Goal: Task Accomplishment & Management: Complete application form

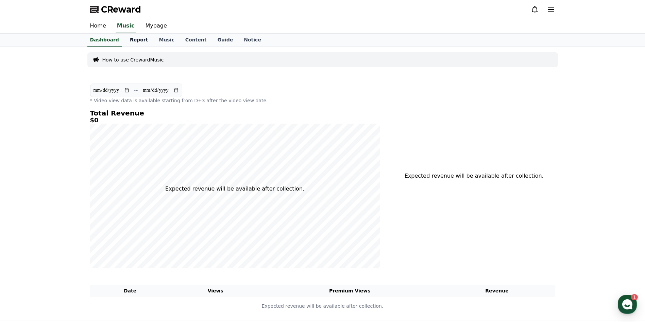
click at [130, 39] on link "Report" at bounding box center [138, 40] width 29 height 13
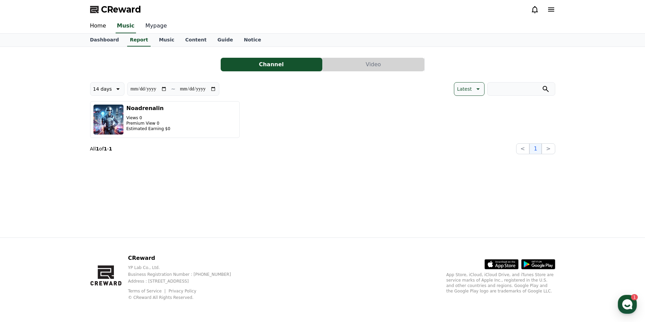
click at [157, 29] on link "Mypage" at bounding box center [156, 26] width 32 height 14
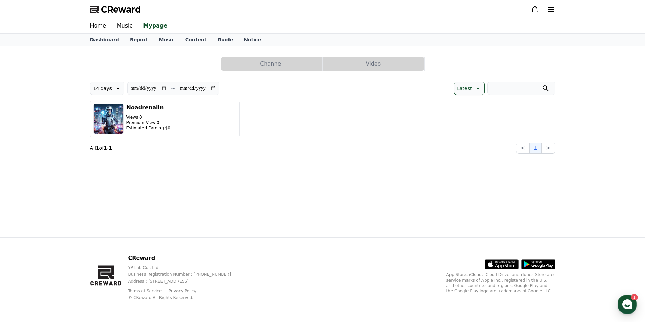
select select "**********"
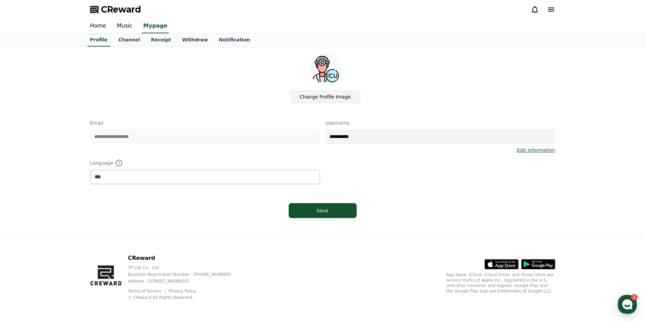
click at [310, 94] on label "Change Profile Image" at bounding box center [325, 96] width 71 height 13
click at [0, 0] on input "Change Profile Image" at bounding box center [0, 0] width 0 height 0
click at [181, 40] on link "Withdraw" at bounding box center [195, 40] width 37 height 13
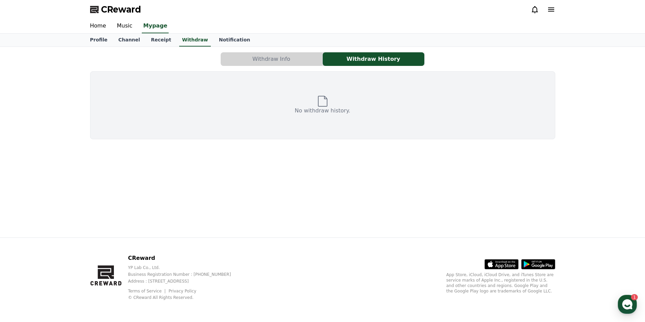
click at [262, 59] on button "Withdraw Info" at bounding box center [272, 59] width 102 height 14
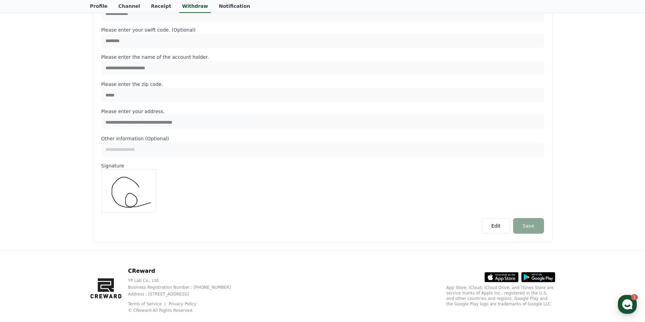
scroll to position [272, 0]
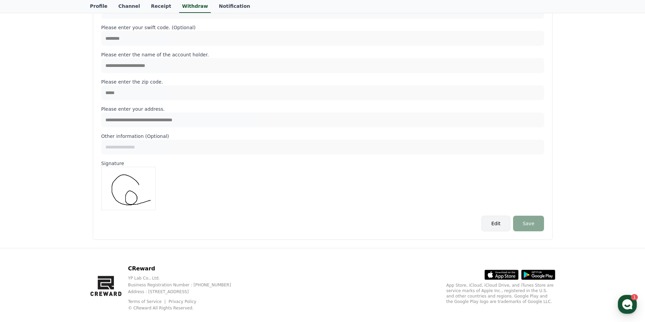
click at [499, 223] on button "Edit" at bounding box center [496, 224] width 29 height 16
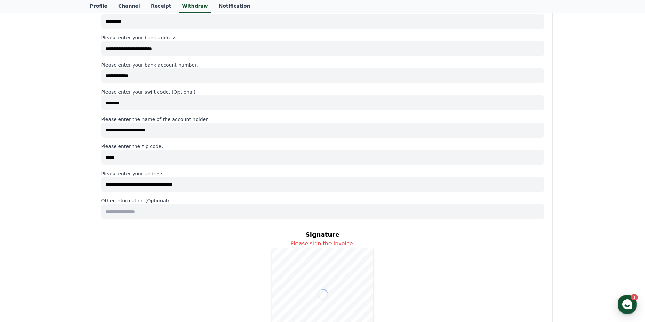
scroll to position [149, 0]
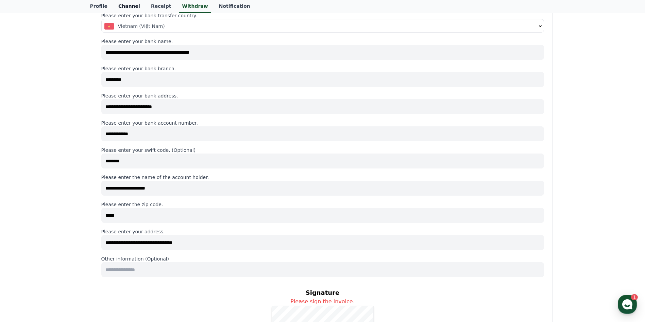
click at [123, 5] on link "Channel" at bounding box center [129, 6] width 33 height 13
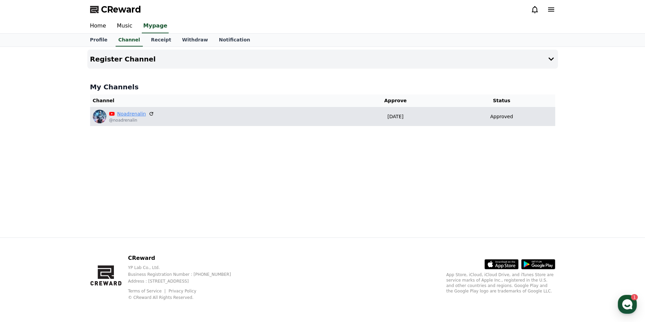
click at [121, 115] on link "Noadrenalin" at bounding box center [131, 114] width 29 height 7
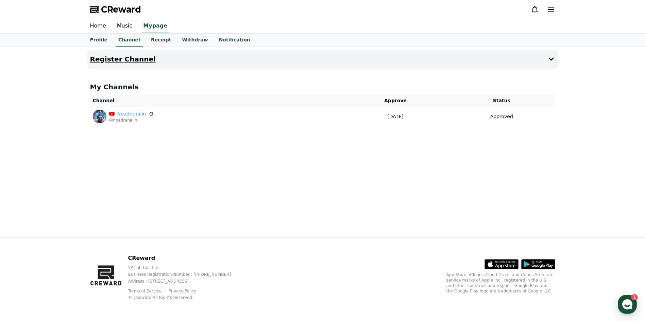
click at [107, 62] on h4 "Register Channel" at bounding box center [123, 58] width 66 height 7
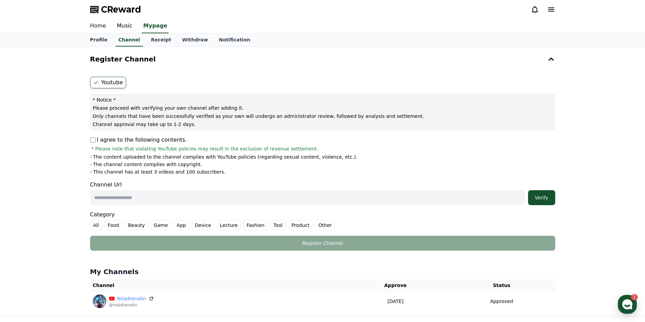
click at [94, 28] on link "Home" at bounding box center [98, 26] width 27 height 14
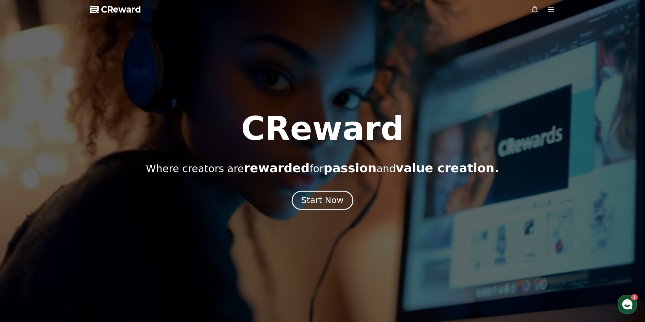
click at [322, 203] on div "Start Now" at bounding box center [322, 201] width 42 height 12
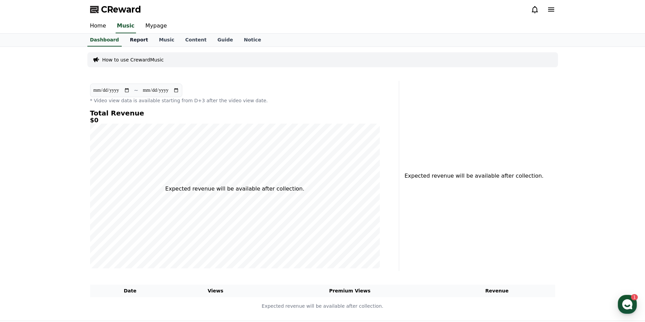
click at [131, 40] on link "Report" at bounding box center [138, 40] width 29 height 13
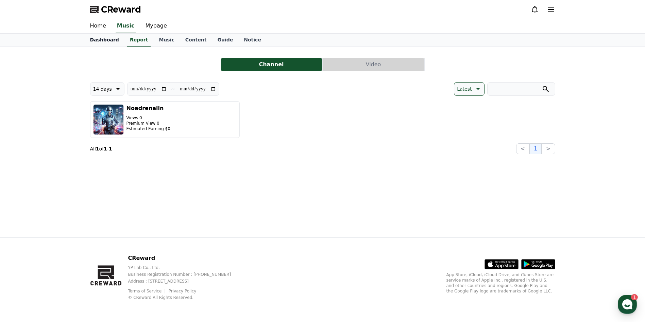
click at [99, 39] on link "Dashboard" at bounding box center [105, 40] width 40 height 13
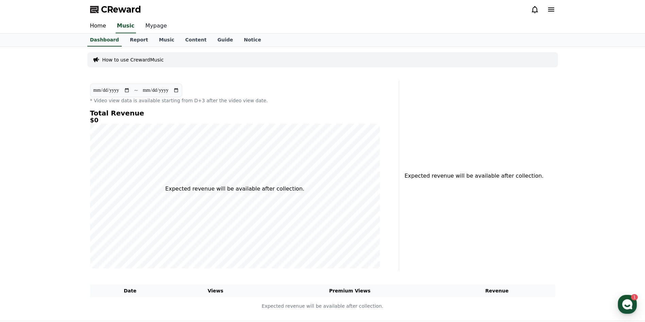
click at [155, 26] on link "Mypage" at bounding box center [156, 26] width 32 height 14
select select "**********"
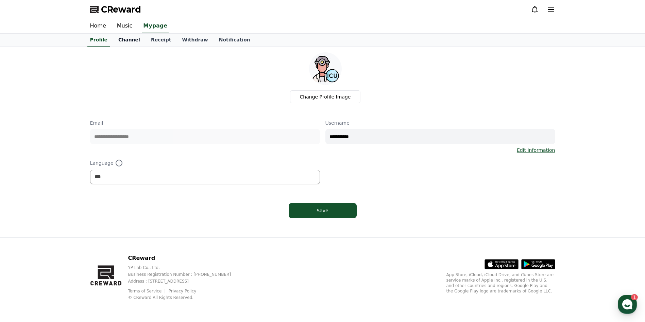
click at [128, 42] on link "Channel" at bounding box center [129, 40] width 33 height 13
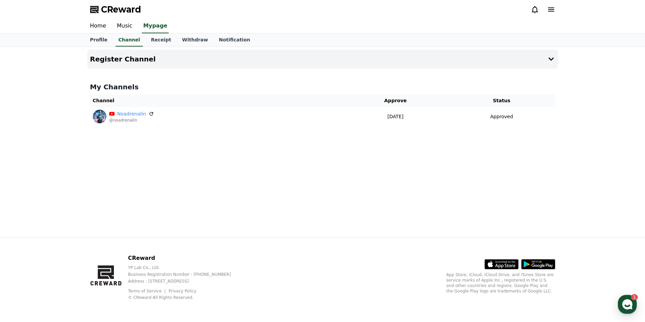
click at [157, 87] on h4 "My Channels" at bounding box center [322, 87] width 465 height 10
click at [197, 60] on button "Register Channel" at bounding box center [322, 59] width 471 height 19
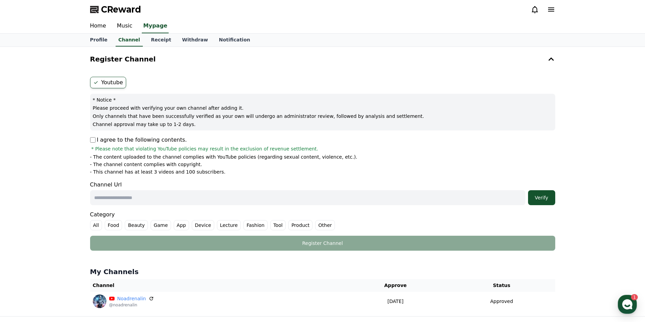
click at [112, 193] on input "text" at bounding box center [307, 197] width 435 height 15
paste input "**********"
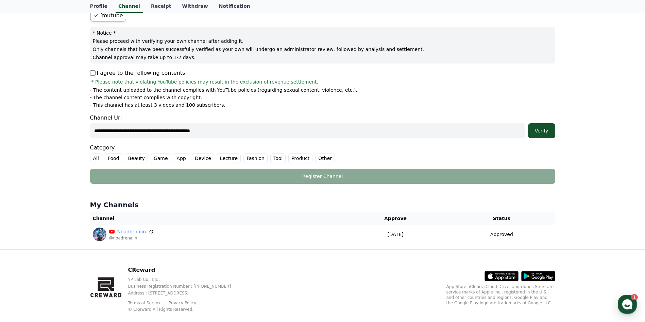
scroll to position [79, 0]
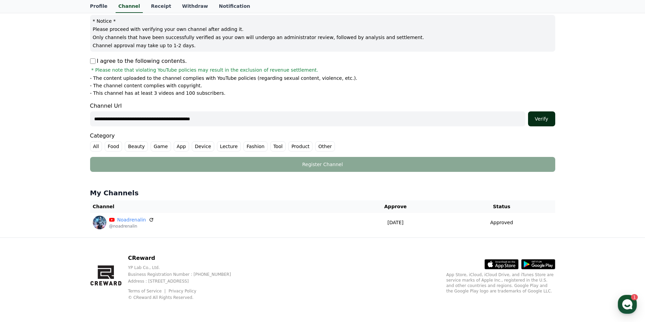
type input "**********"
click at [539, 119] on div "Verify" at bounding box center [542, 119] width 22 height 7
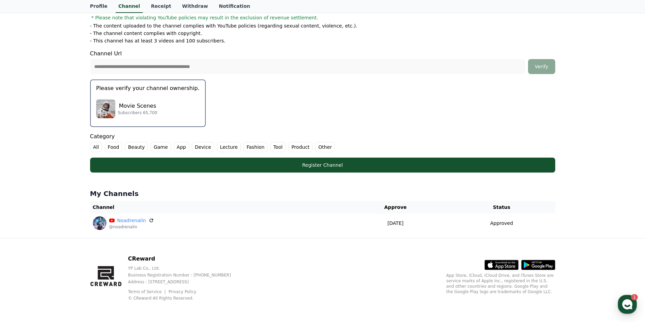
scroll to position [132, 0]
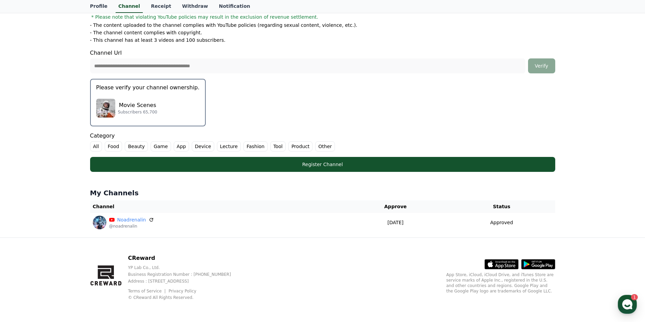
click at [138, 105] on p "Movie Scenes" at bounding box center [137, 105] width 39 height 8
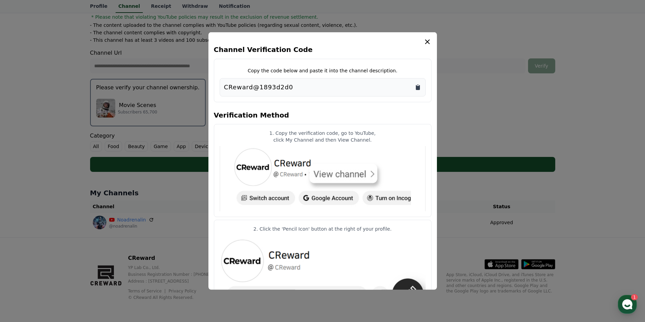
click at [418, 87] on icon "Copy to clipboard" at bounding box center [418, 87] width 4 height 5
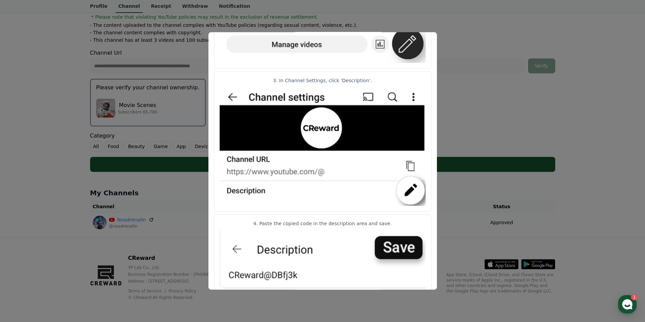
scroll to position [299, 0]
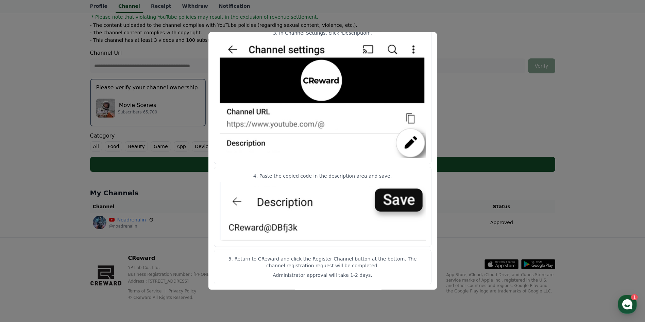
click at [602, 97] on button "close modal" at bounding box center [322, 161] width 645 height 322
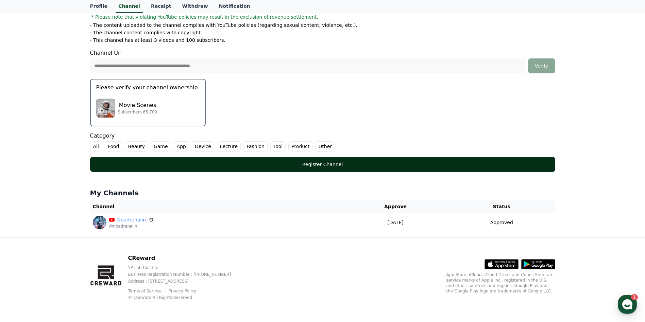
click at [337, 167] on div "Register Channel" at bounding box center [323, 164] width 438 height 7
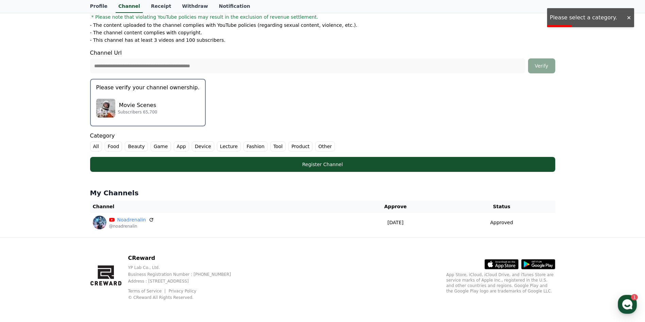
click at [100, 148] on label "All" at bounding box center [96, 147] width 12 height 10
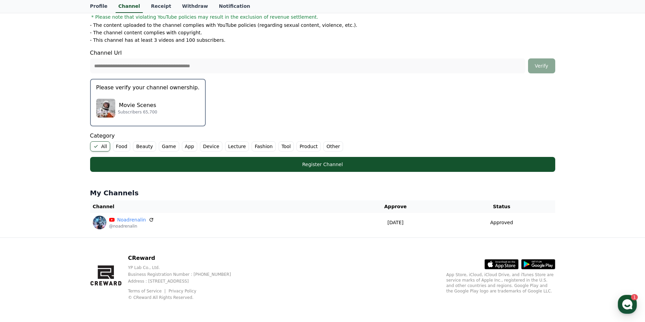
click at [323, 149] on label "Other" at bounding box center [333, 147] width 20 height 10
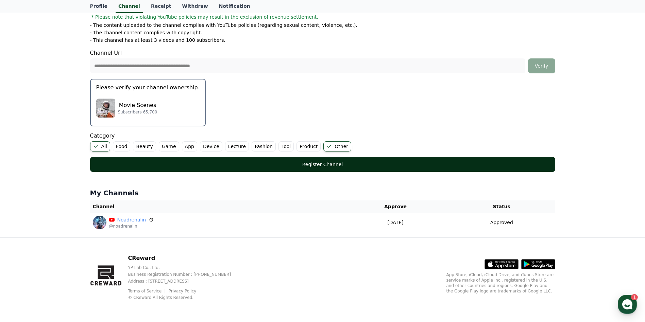
click at [237, 165] on div "Register Channel" at bounding box center [323, 164] width 438 height 7
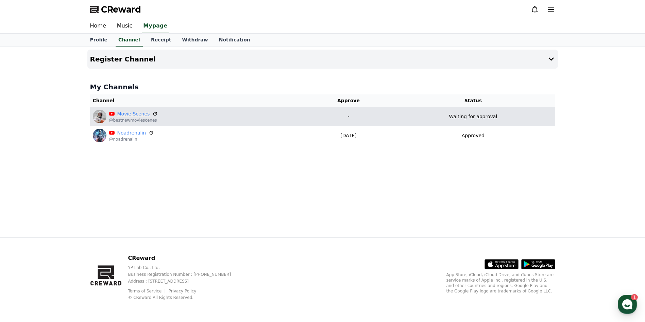
click at [135, 116] on link "Movie Scenes" at bounding box center [133, 114] width 33 height 7
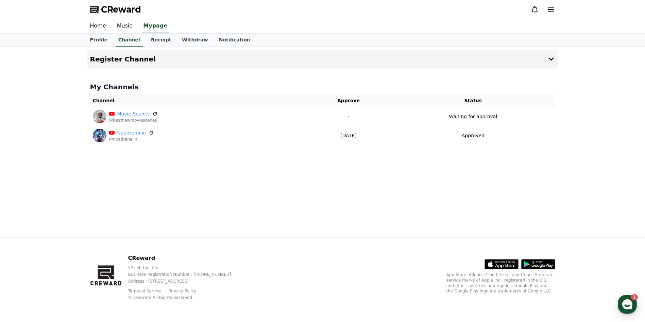
click at [124, 26] on link "Music" at bounding box center [125, 26] width 27 height 14
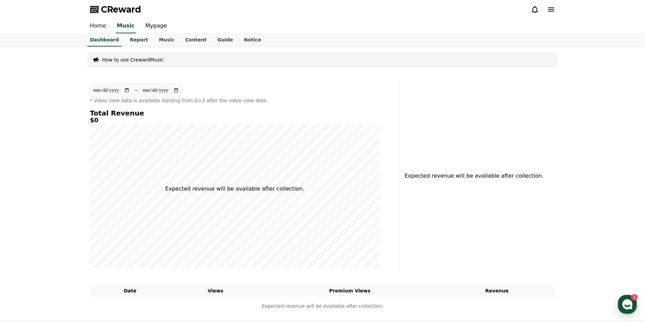
click at [97, 26] on link "Home" at bounding box center [98, 26] width 27 height 14
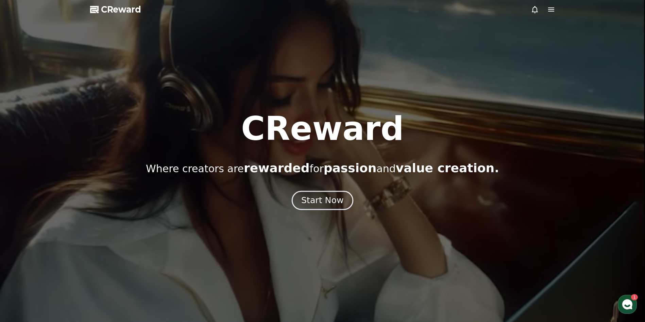
click at [324, 201] on div "Start Now" at bounding box center [322, 201] width 42 height 12
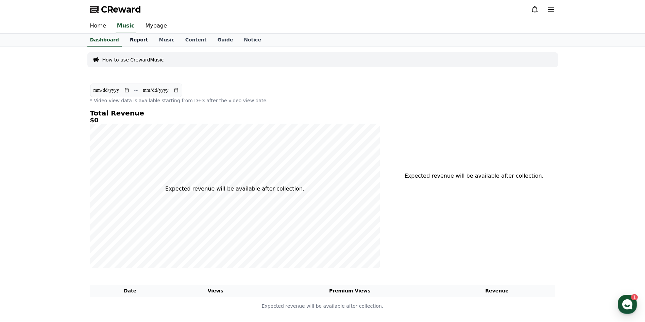
click at [136, 41] on link "Report" at bounding box center [138, 40] width 29 height 13
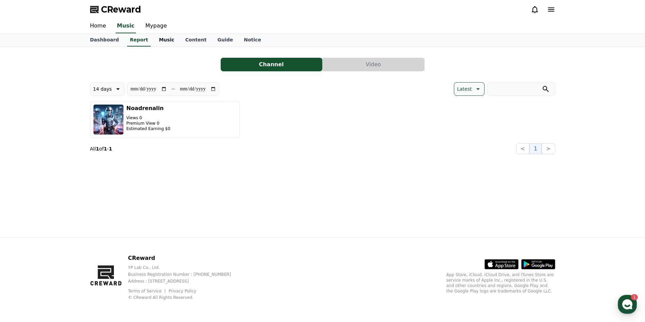
click at [155, 44] on link "Music" at bounding box center [166, 40] width 26 height 13
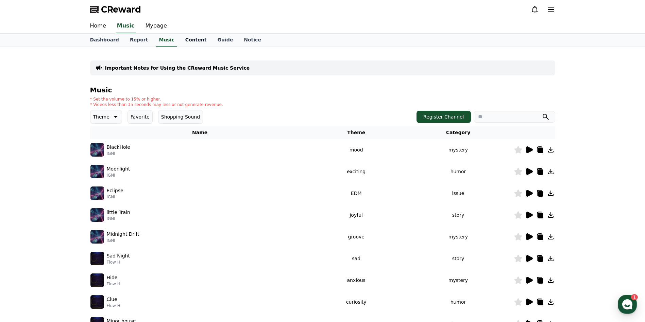
click at [183, 41] on link "Content" at bounding box center [196, 40] width 32 height 13
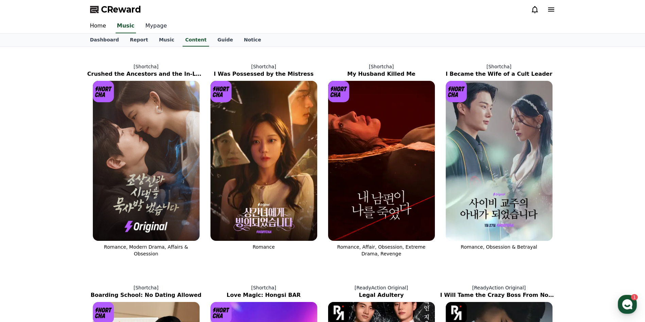
click at [149, 28] on link "Mypage" at bounding box center [156, 26] width 32 height 14
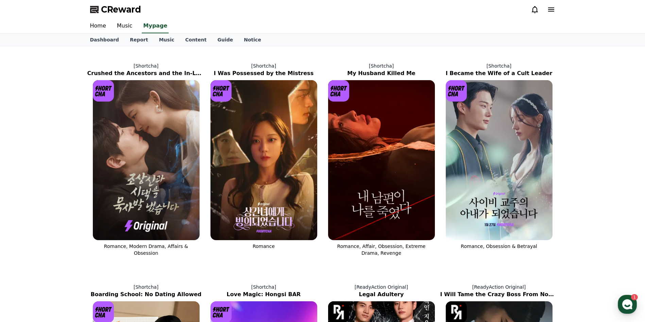
select select "**********"
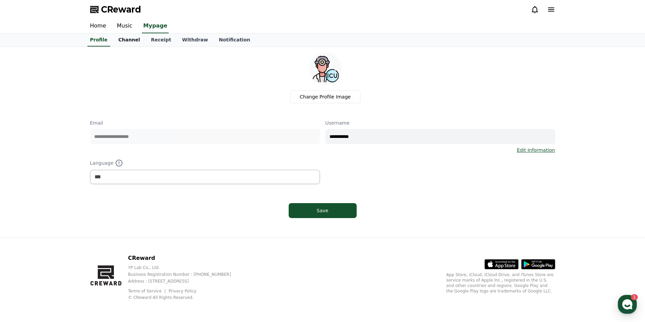
click at [126, 40] on link "Channel" at bounding box center [129, 40] width 33 height 13
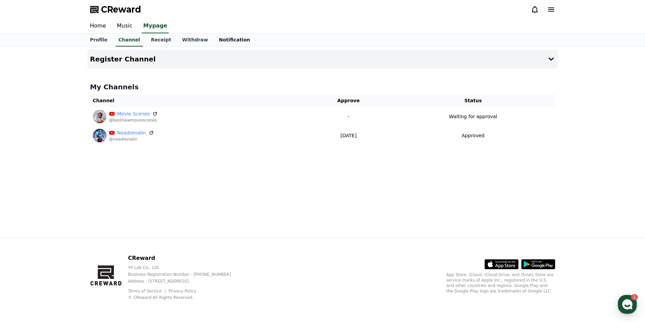
click at [220, 36] on link "Notification" at bounding box center [235, 40] width 42 height 13
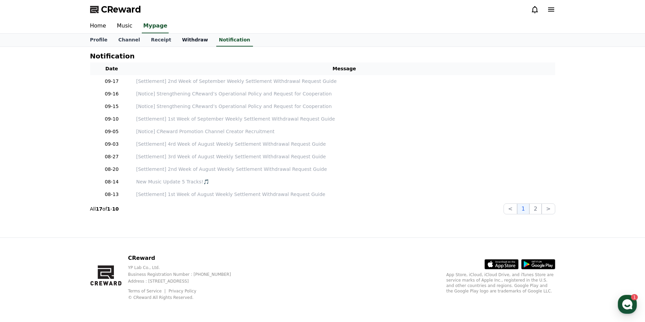
click at [184, 43] on link "Withdraw" at bounding box center [195, 40] width 37 height 13
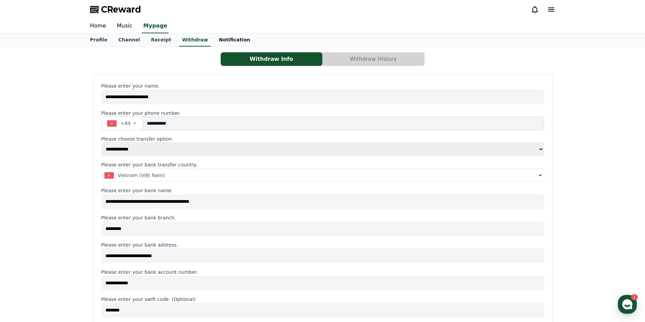
click at [215, 41] on link "Notification" at bounding box center [235, 40] width 42 height 13
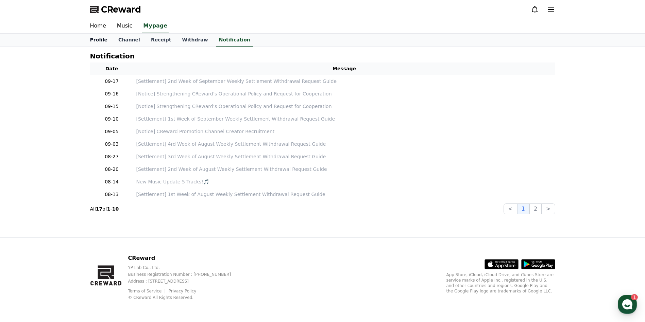
click at [104, 41] on link "Profile" at bounding box center [99, 40] width 28 height 13
select select "**********"
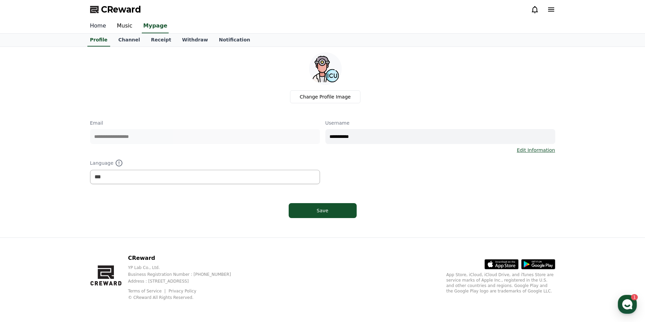
click at [99, 27] on link "Home" at bounding box center [98, 26] width 27 height 14
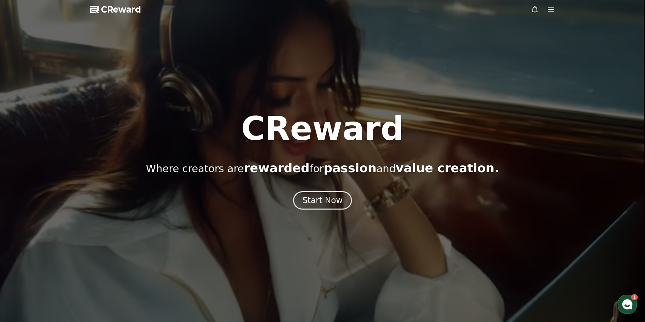
click at [99, 13] on icon at bounding box center [95, 10] width 10 height 10
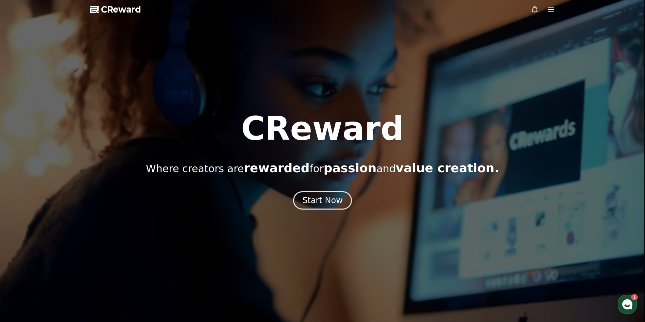
click at [550, 9] on icon at bounding box center [551, 9] width 6 height 4
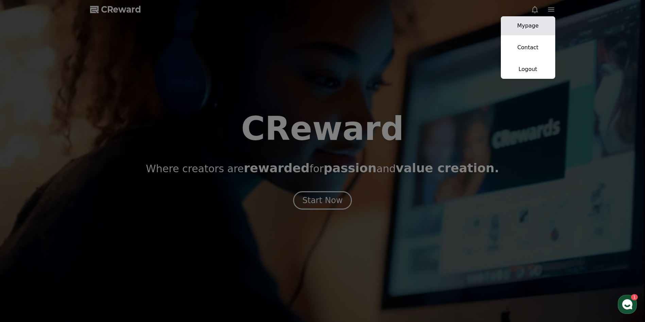
click at [533, 28] on link "Mypage" at bounding box center [528, 25] width 54 height 19
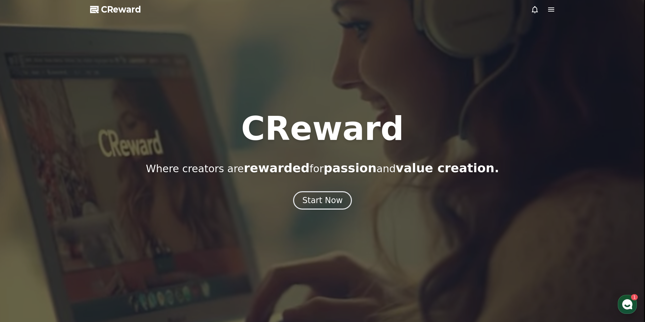
select select "**********"
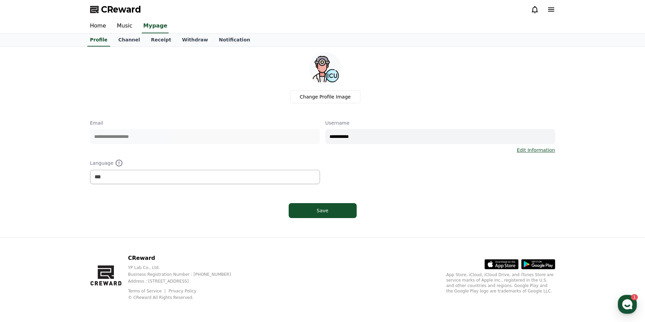
click at [102, 9] on span "CReward" at bounding box center [121, 9] width 40 height 11
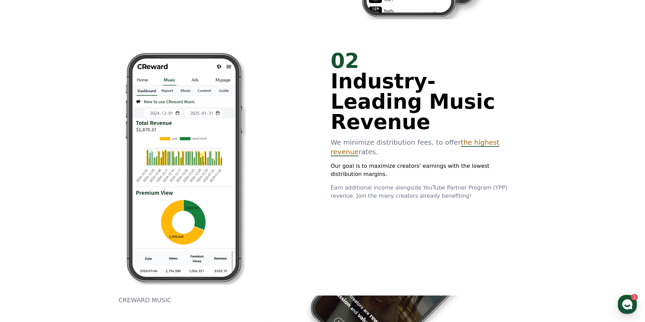
scroll to position [578, 0]
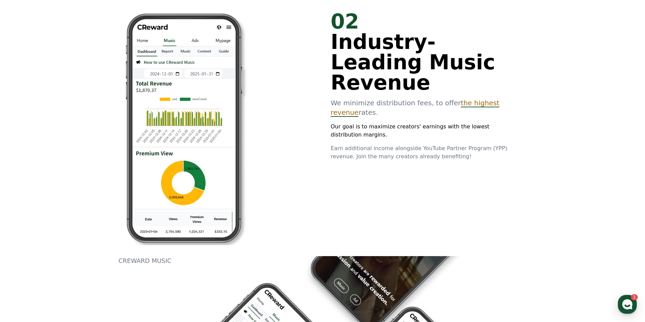
click at [477, 99] on span "the highest revenue" at bounding box center [415, 108] width 169 height 18
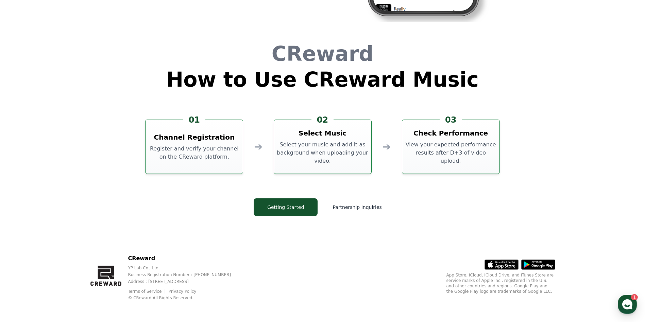
scroll to position [1843, 0]
click at [290, 207] on button "Getting Started" at bounding box center [286, 207] width 64 height 18
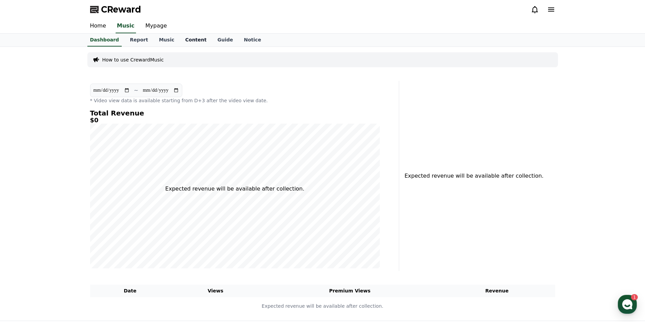
click at [181, 38] on link "Content" at bounding box center [196, 40] width 32 height 13
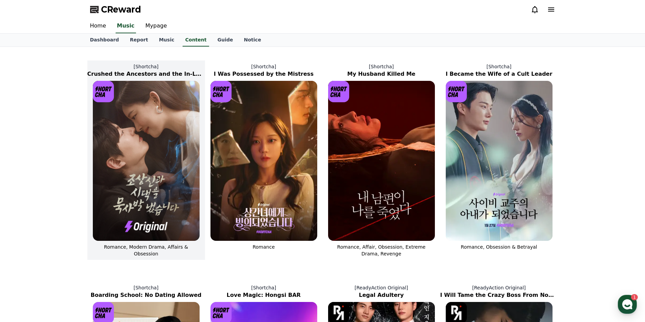
click at [156, 160] on img at bounding box center [146, 161] width 107 height 160
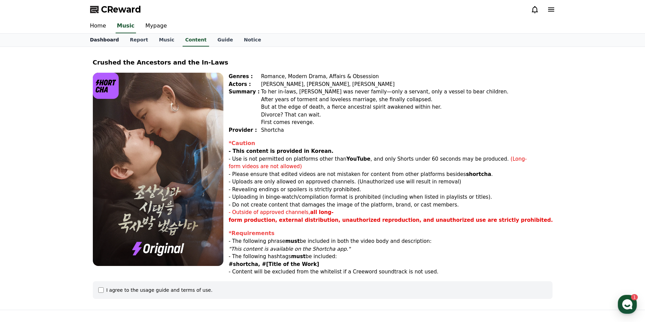
click at [107, 40] on link "Dashboard" at bounding box center [105, 40] width 40 height 13
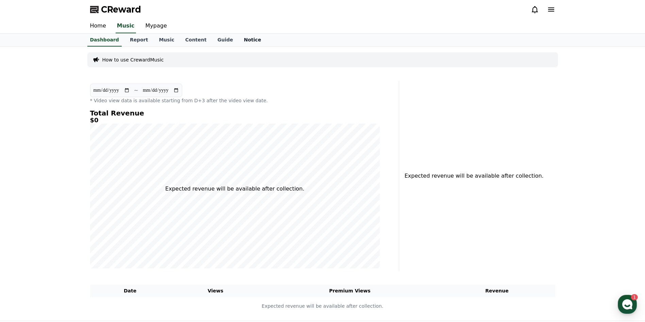
click at [238, 38] on link "Notice" at bounding box center [252, 40] width 28 height 13
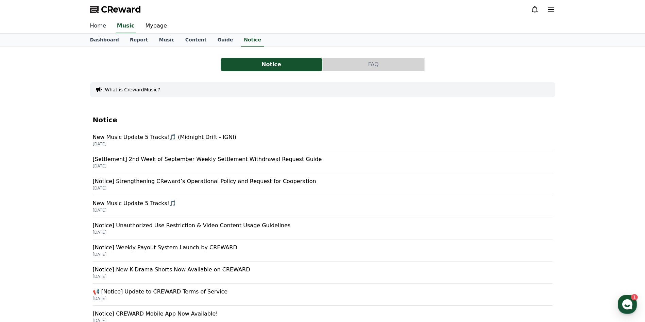
click at [95, 24] on link "Home" at bounding box center [98, 26] width 27 height 14
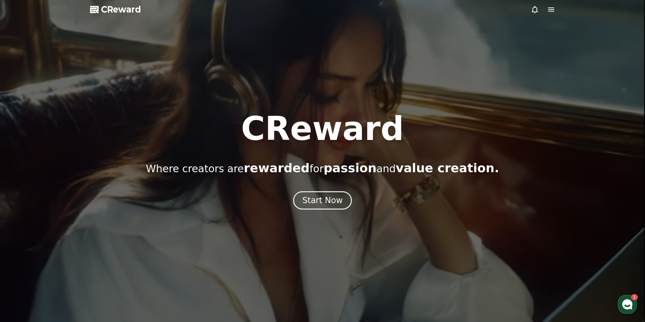
click at [552, 10] on icon at bounding box center [551, 9] width 8 height 8
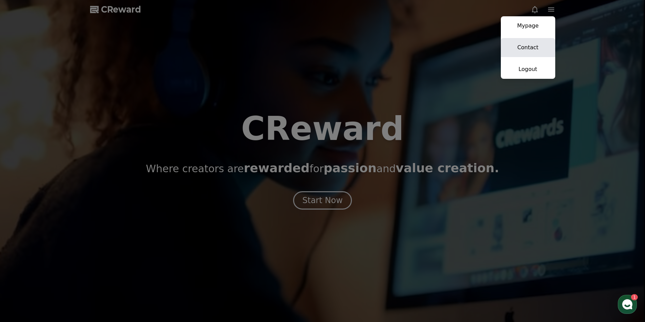
click at [528, 51] on link "Contact" at bounding box center [528, 47] width 54 height 19
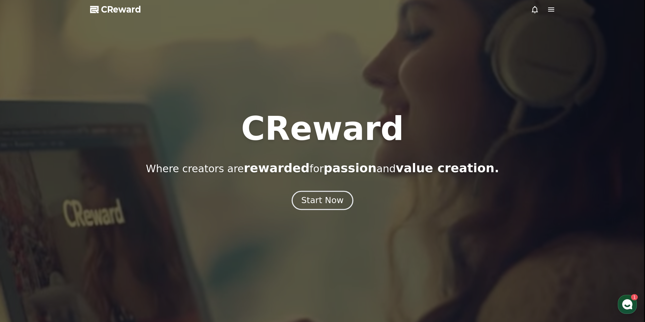
click at [321, 197] on div "Start Now" at bounding box center [322, 201] width 42 height 12
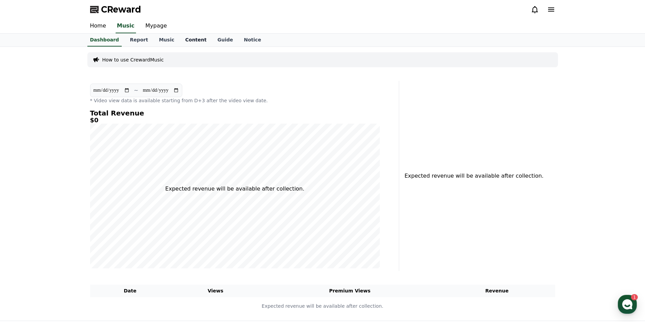
click at [183, 40] on link "Content" at bounding box center [196, 40] width 32 height 13
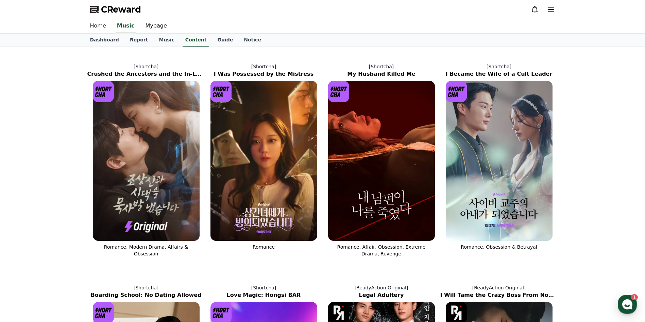
click at [98, 25] on link "Home" at bounding box center [98, 26] width 27 height 14
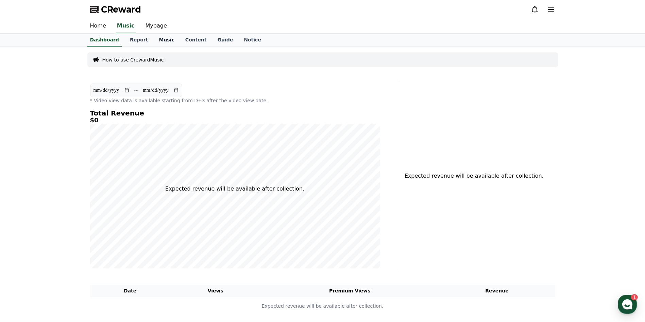
click at [157, 38] on link "Music" at bounding box center [166, 40] width 26 height 13
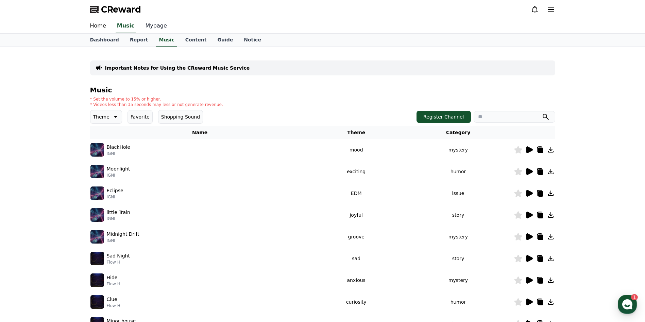
click at [148, 27] on link "Mypage" at bounding box center [156, 26] width 32 height 14
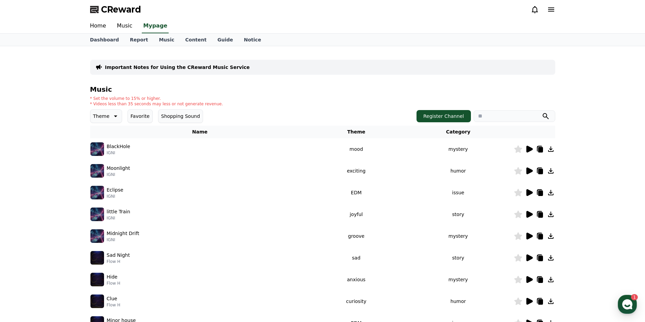
select select "**********"
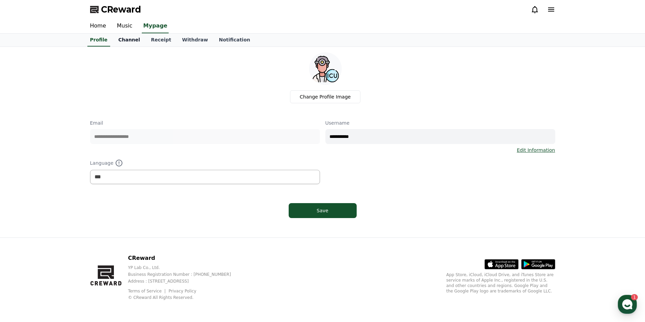
click at [129, 41] on link "Channel" at bounding box center [129, 40] width 33 height 13
